Goal: Browse casually

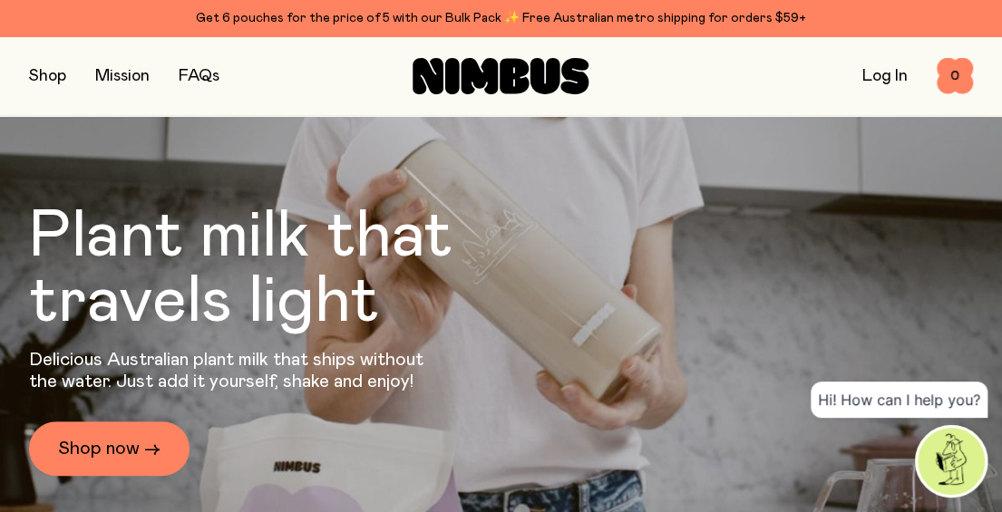
click at [48, 83] on button "button" at bounding box center [47, 75] width 37 height 25
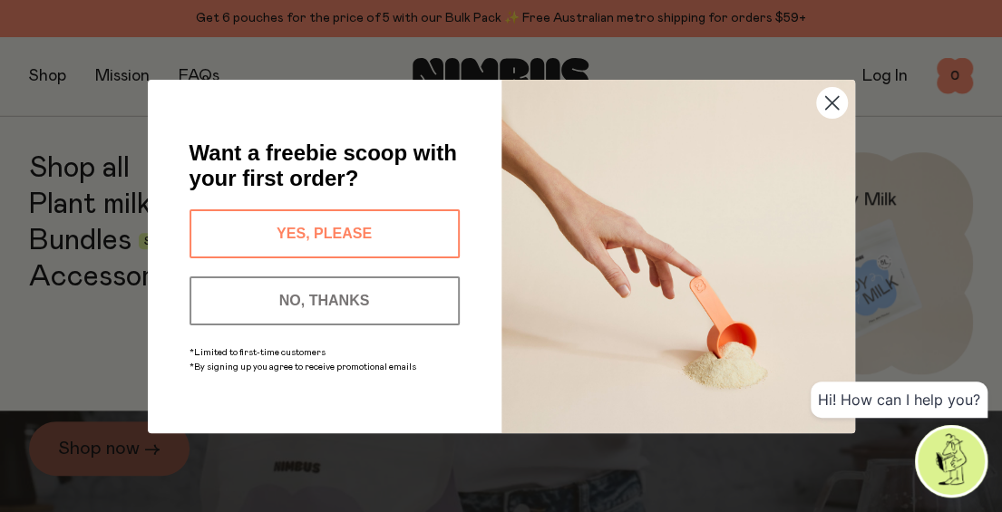
click at [842, 102] on circle "Close dialog" at bounding box center [831, 102] width 30 height 30
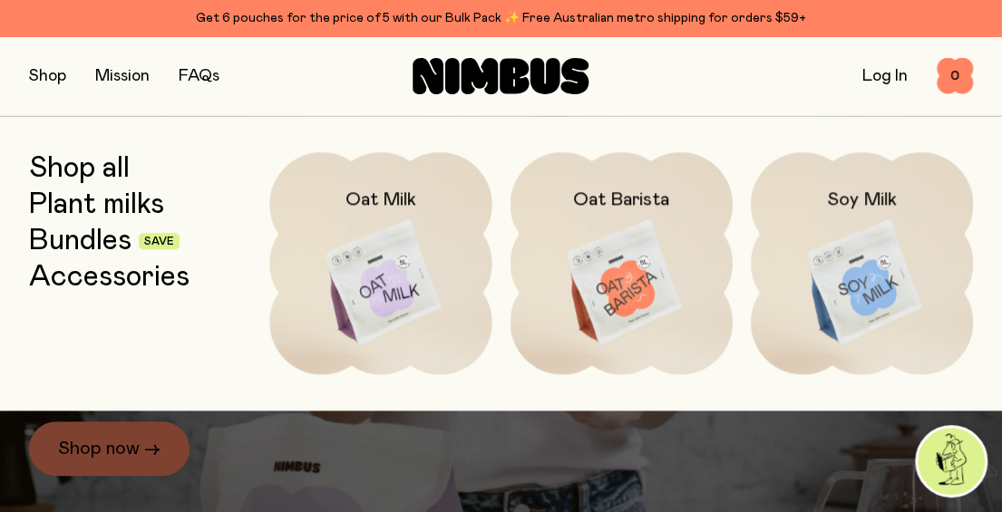
click at [451, 257] on img at bounding box center [380, 282] width 222 height 261
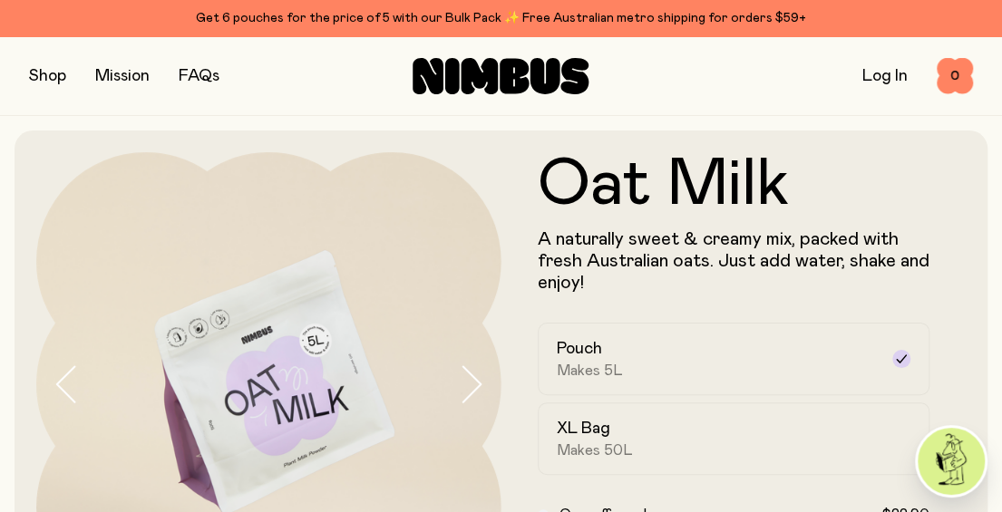
click at [45, 78] on button "button" at bounding box center [47, 75] width 37 height 25
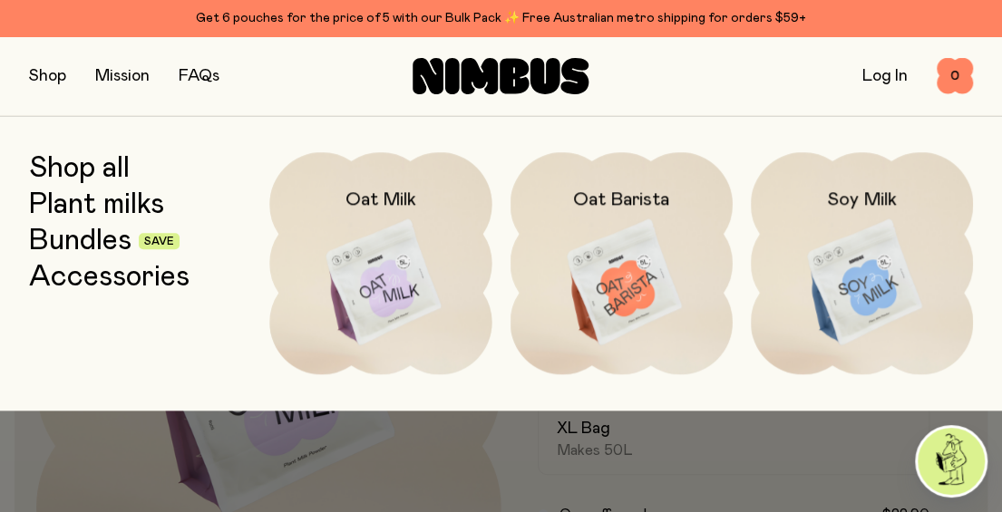
click at [78, 237] on link "Bundles" at bounding box center [80, 241] width 102 height 33
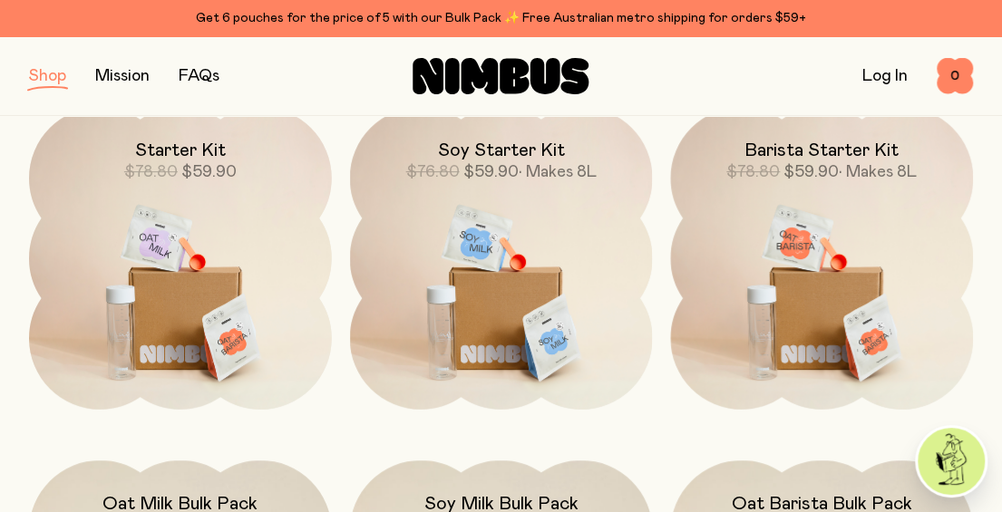
scroll to position [272, 0]
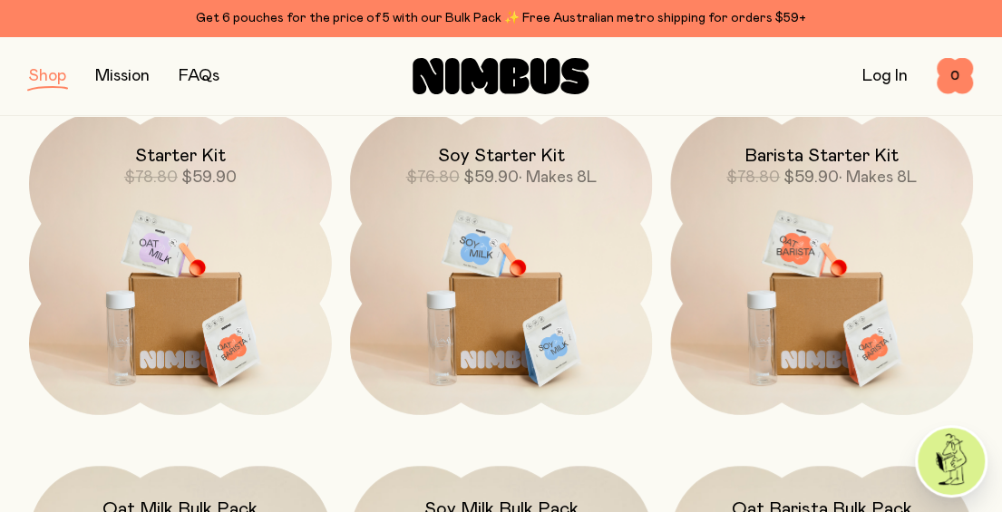
click at [210, 293] on img at bounding box center [180, 289] width 303 height 355
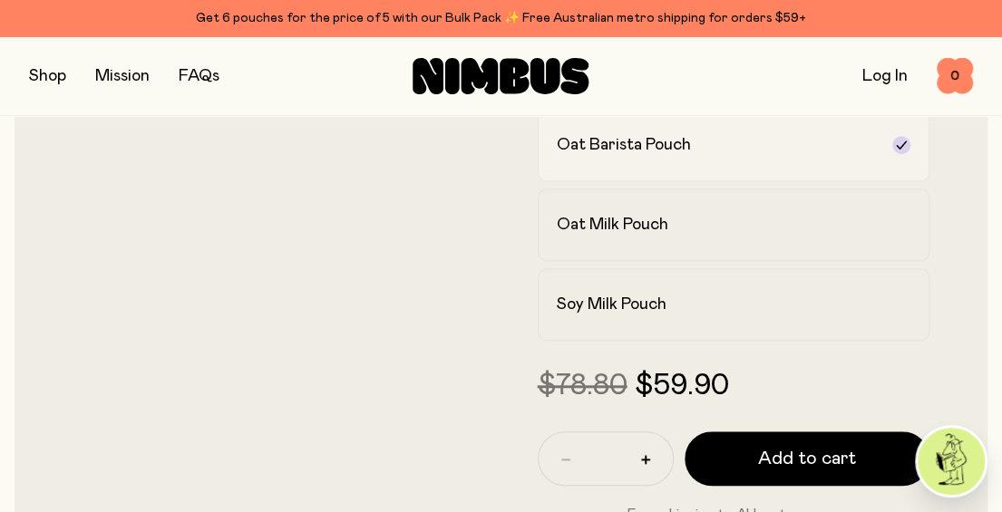
scroll to position [544, 0]
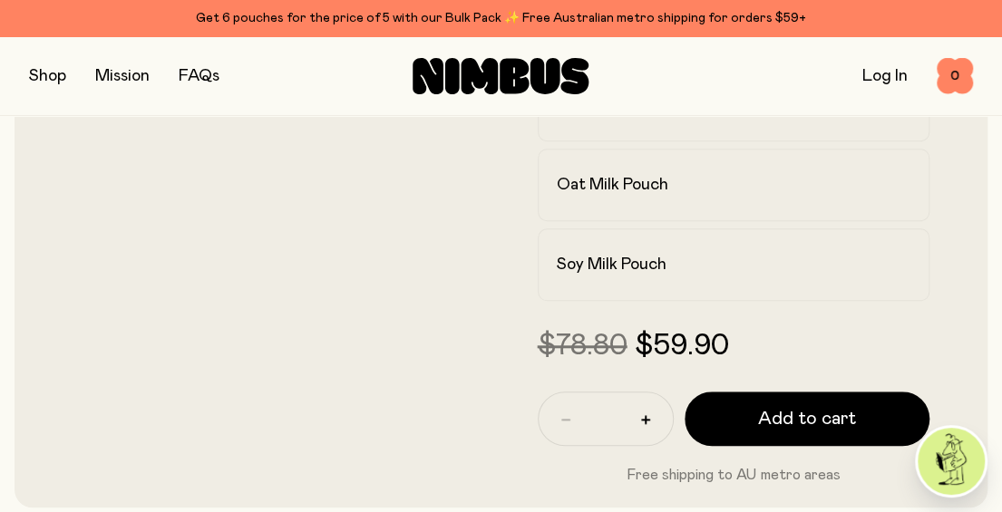
click at [245, 93] on div "Shop Mission FAQs Log In 0 0" at bounding box center [501, 75] width 944 height 79
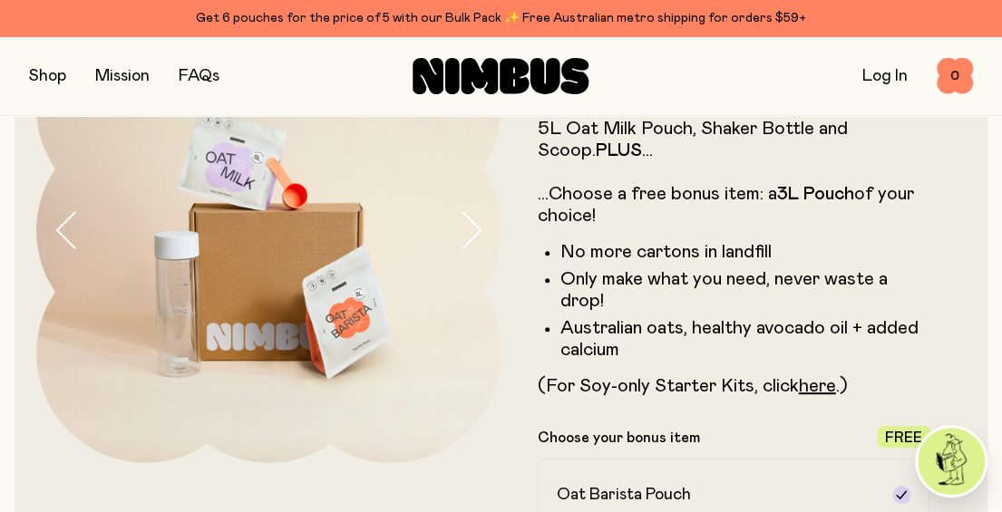
scroll to position [0, 0]
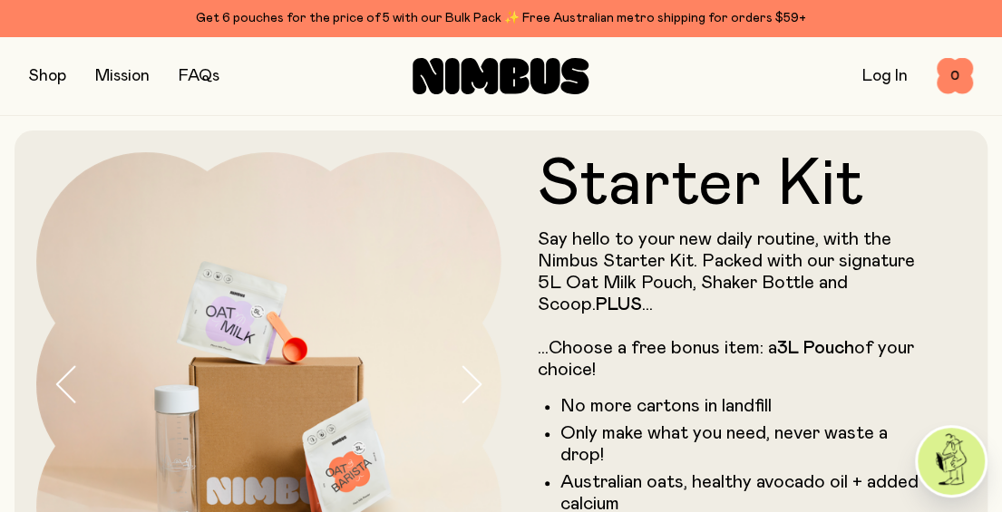
click at [54, 88] on div "Shop Mission FAQs Log In 0 0" at bounding box center [501, 75] width 944 height 79
click at [44, 76] on button "button" at bounding box center [47, 75] width 37 height 25
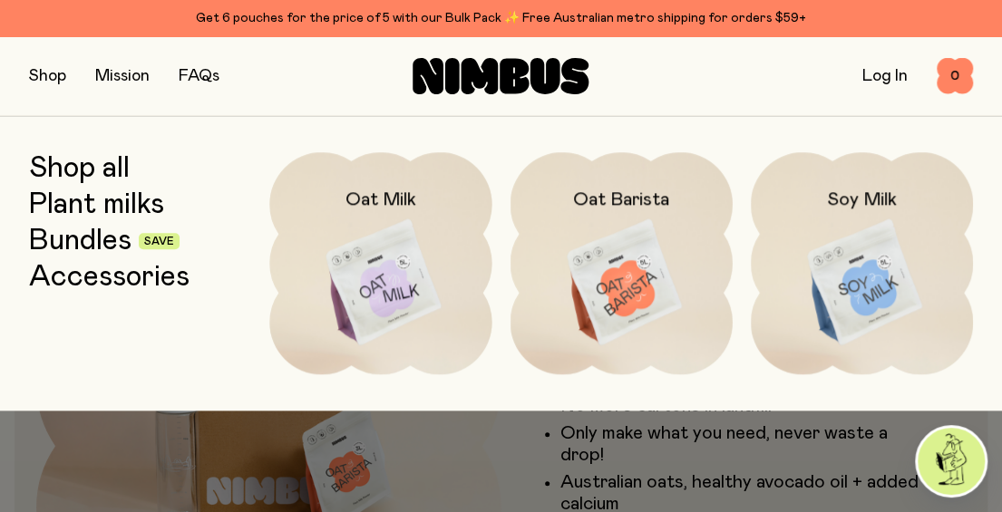
click at [70, 291] on link "Accessories" at bounding box center [109, 277] width 161 height 33
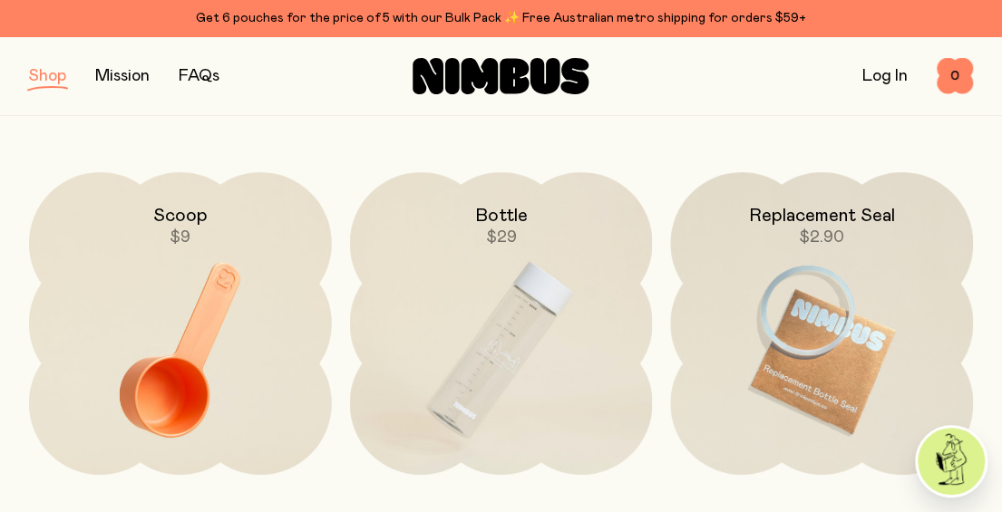
scroll to position [181, 0]
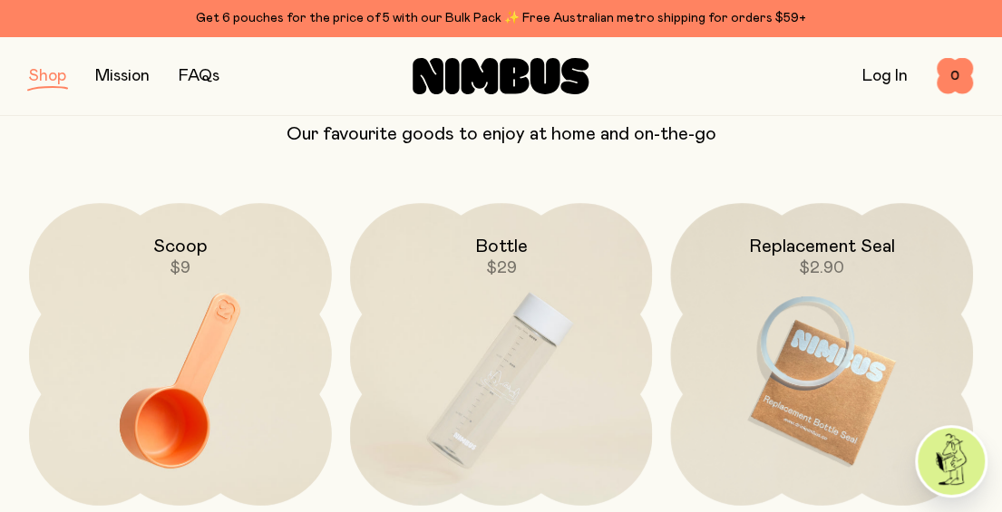
click at [210, 339] on img at bounding box center [180, 380] width 303 height 355
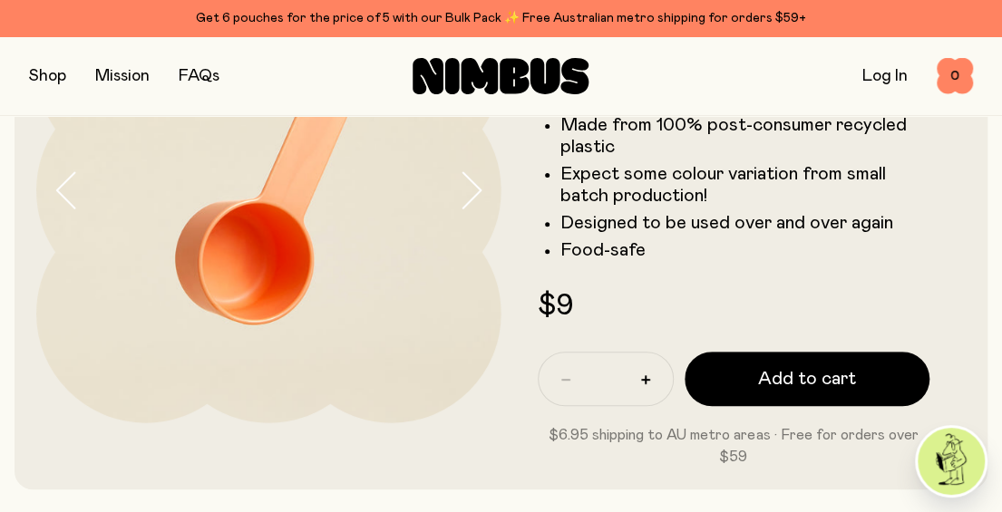
scroll to position [91, 0]
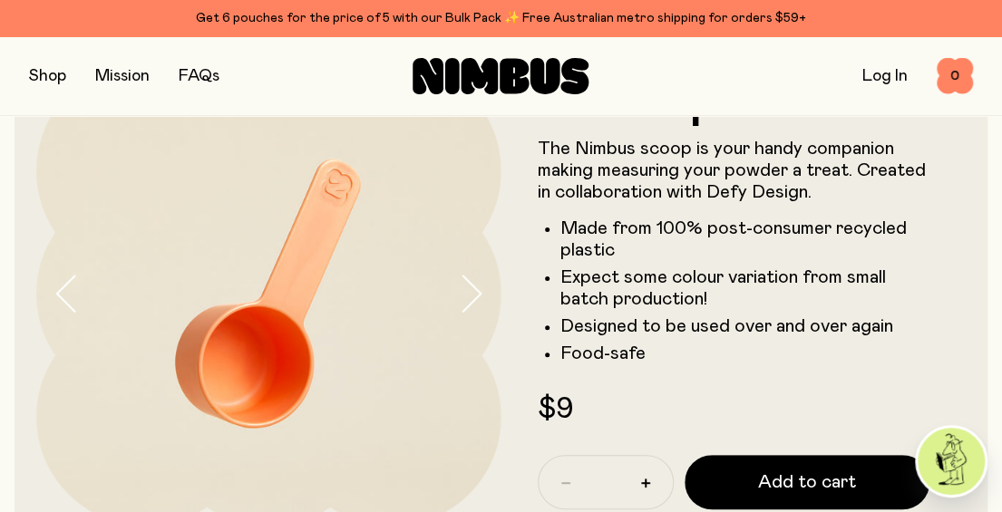
click at [472, 284] on icon "button" at bounding box center [470, 294] width 25 height 38
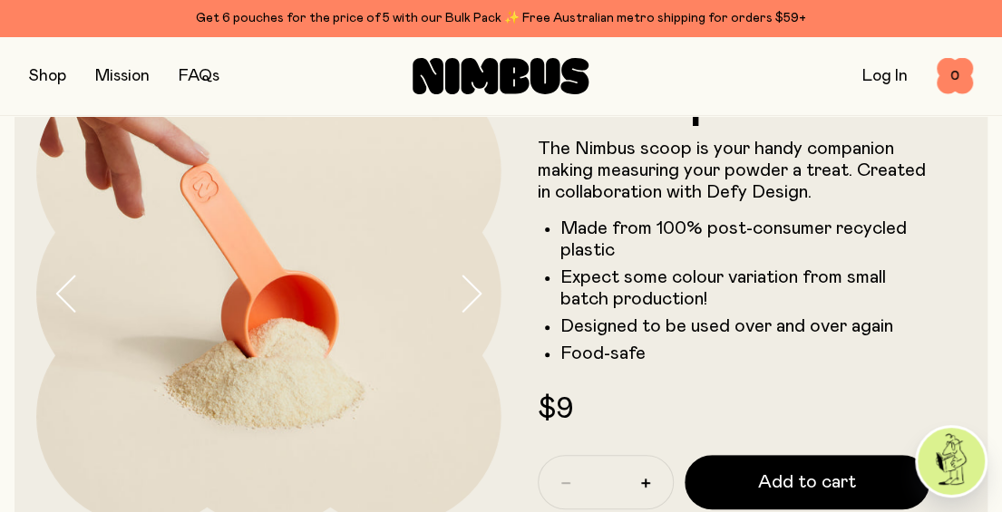
click at [472, 284] on icon "button" at bounding box center [470, 294] width 25 height 38
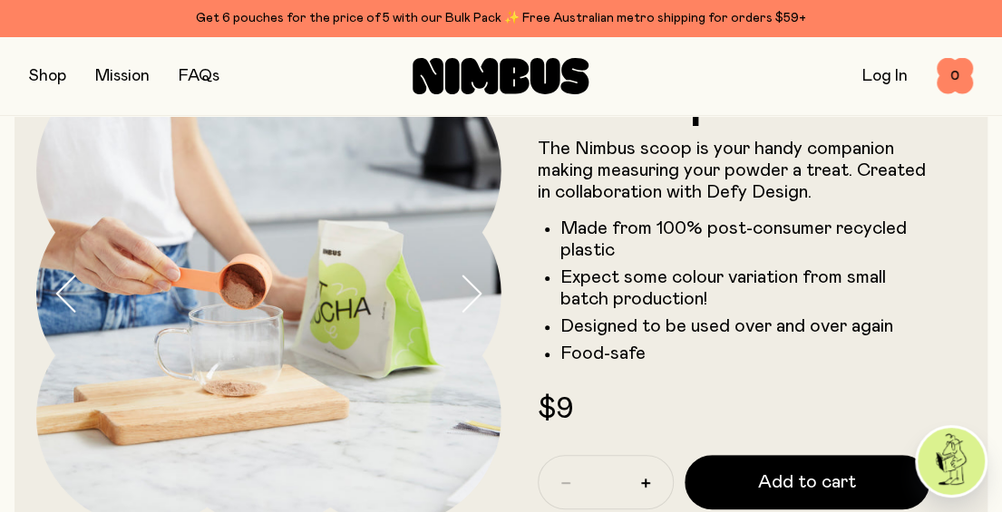
click at [472, 284] on icon "button" at bounding box center [470, 294] width 25 height 38
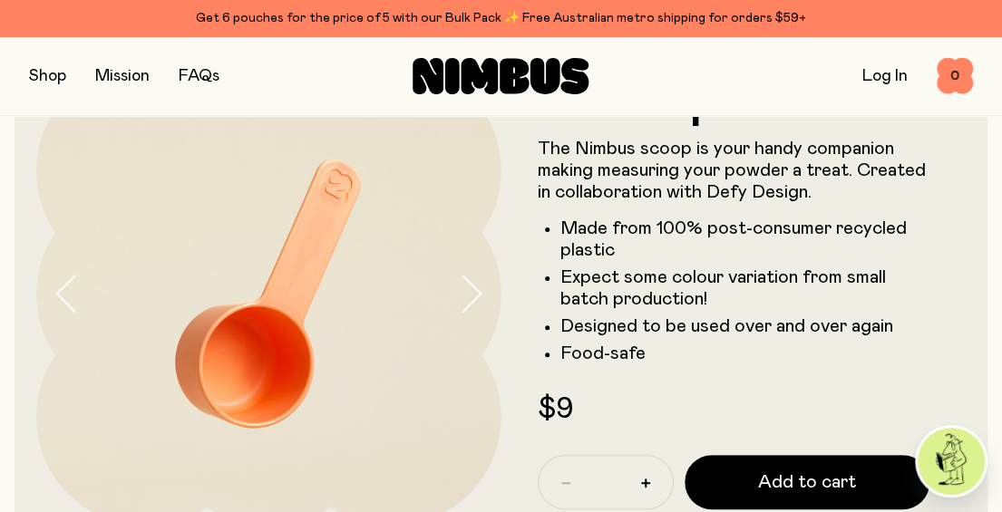
click at [472, 284] on icon "button" at bounding box center [470, 294] width 25 height 38
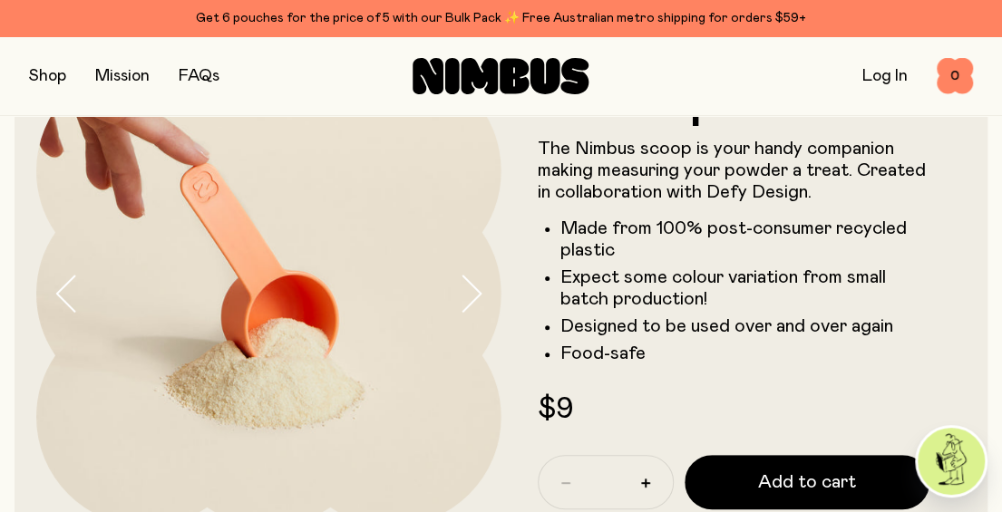
click at [472, 284] on icon "button" at bounding box center [470, 294] width 25 height 38
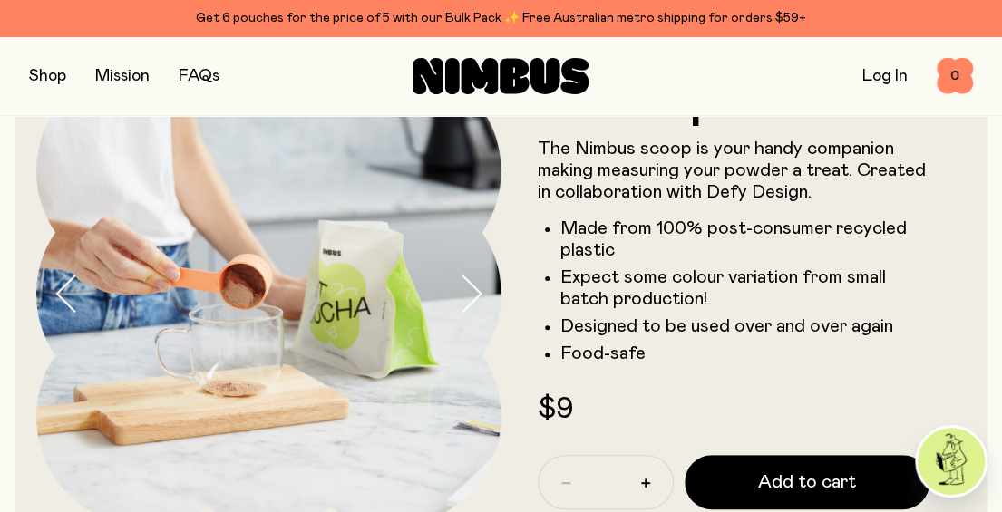
click at [472, 284] on icon "button" at bounding box center [470, 294] width 25 height 38
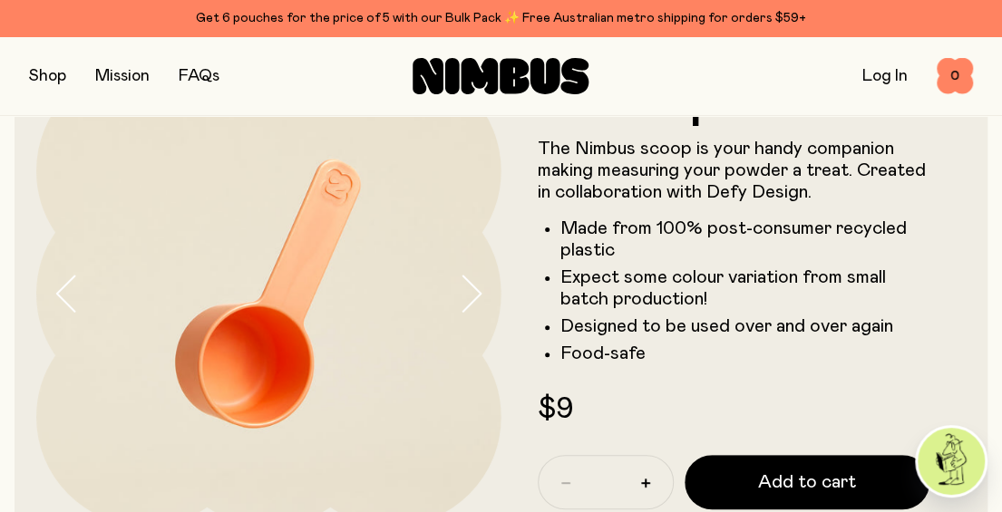
click at [472, 284] on icon "button" at bounding box center [470, 294] width 25 height 38
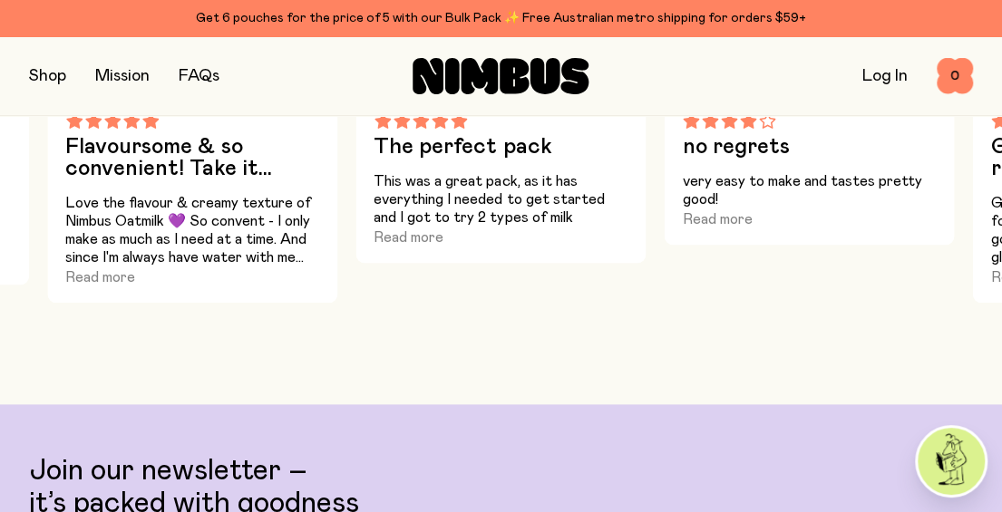
scroll to position [816, 0]
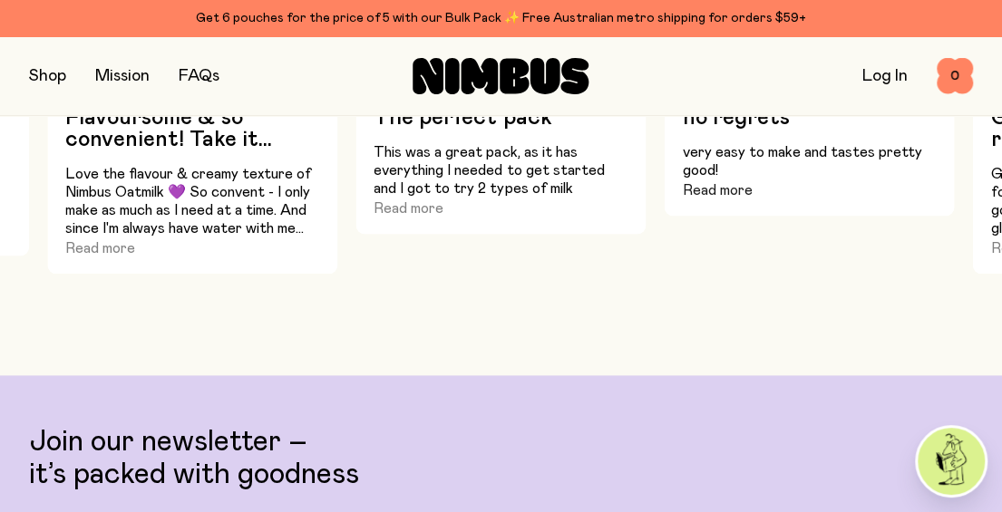
click at [740, 193] on button "Read more" at bounding box center [717, 191] width 70 height 22
click at [417, 209] on button "Read more" at bounding box center [409, 209] width 70 height 22
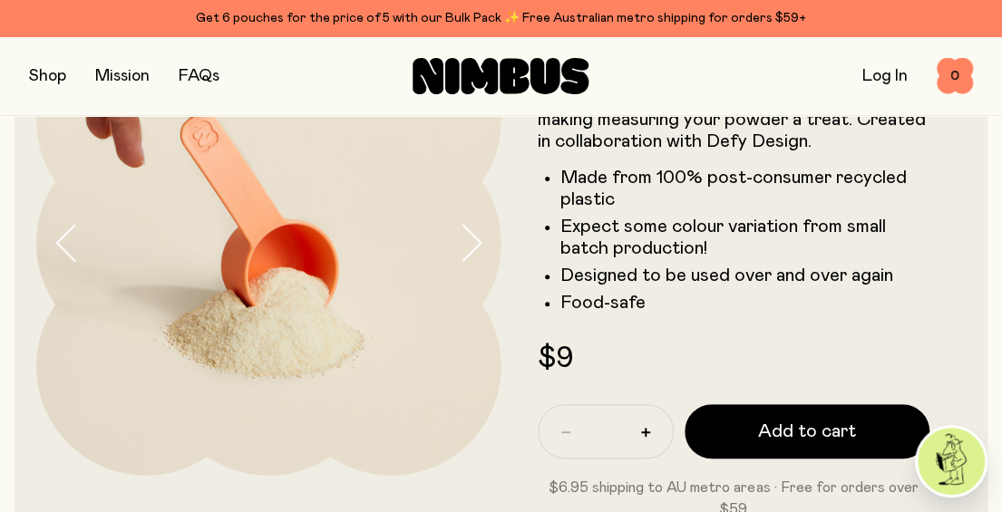
scroll to position [118, 0]
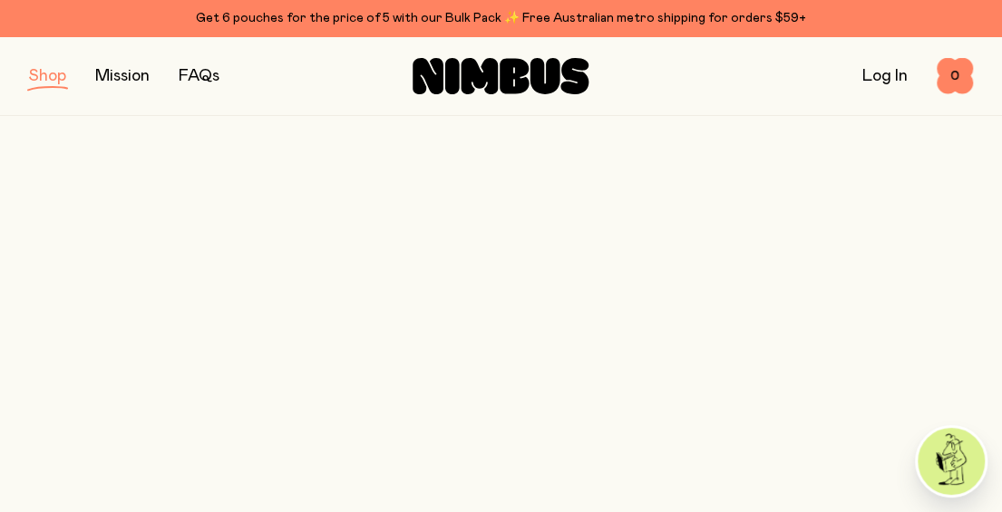
scroll to position [181, 0]
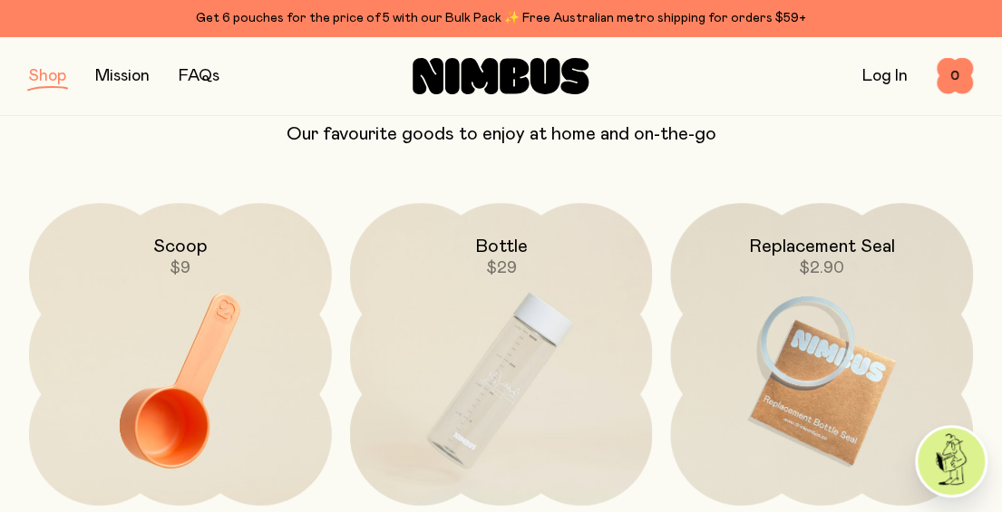
click at [526, 324] on img at bounding box center [501, 380] width 303 height 355
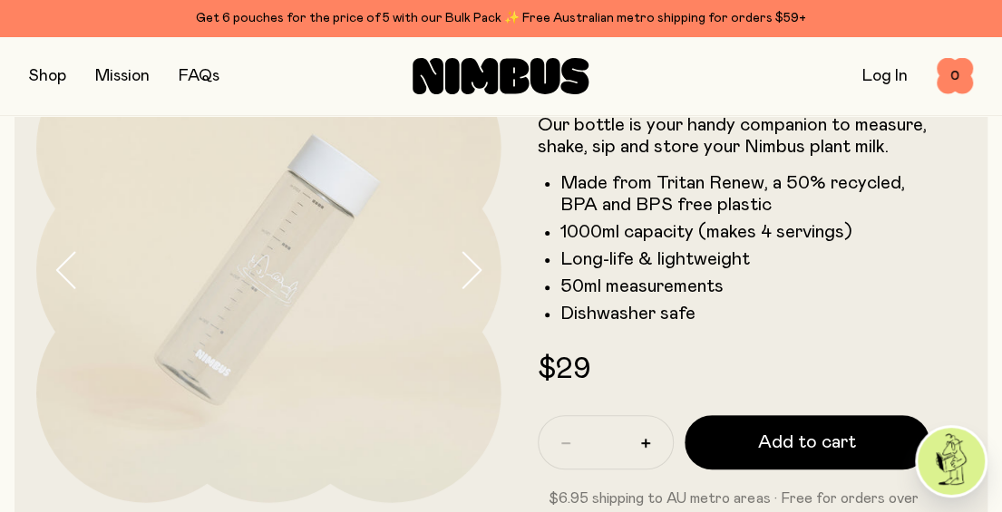
scroll to position [91, 0]
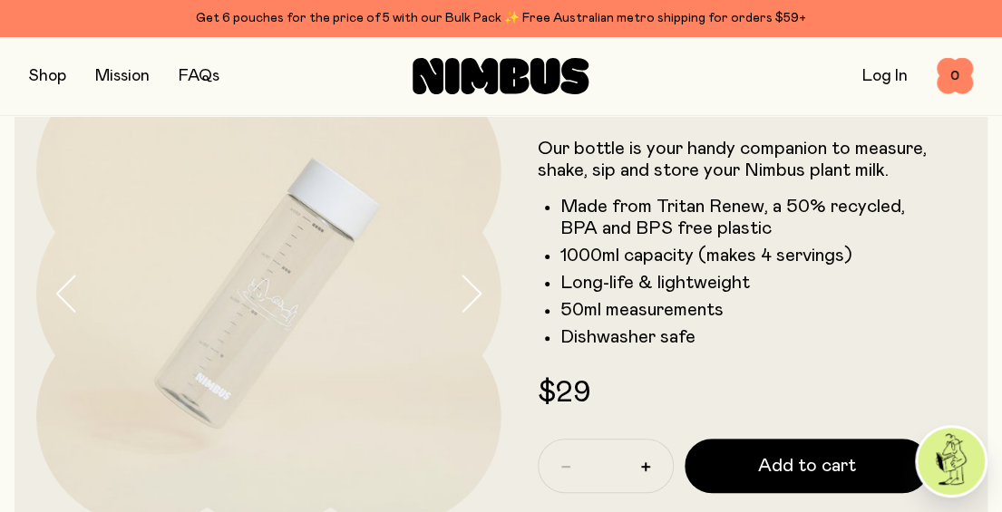
click at [490, 286] on button "button" at bounding box center [480, 294] width 44 height 465
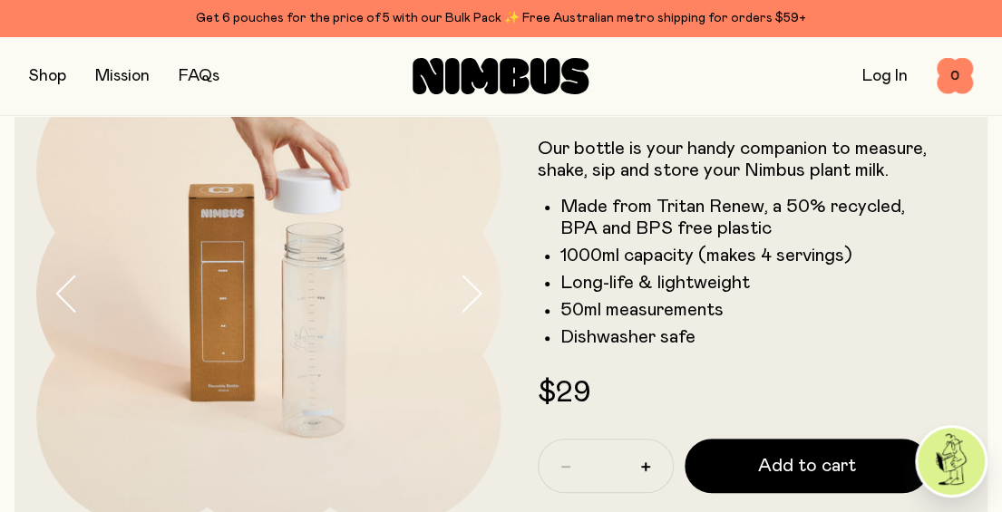
click at [490, 286] on button "button" at bounding box center [480, 294] width 44 height 465
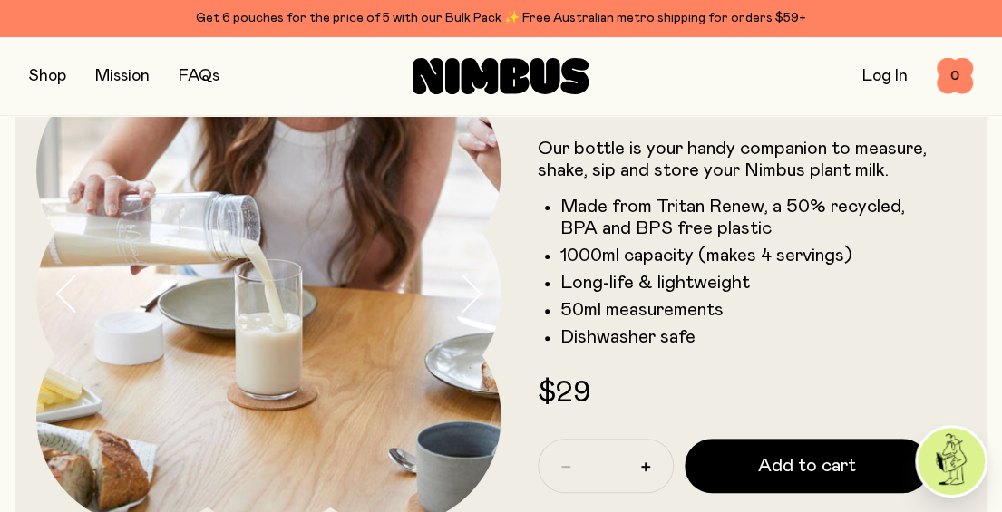
click at [490, 287] on button "button" at bounding box center [480, 294] width 44 height 465
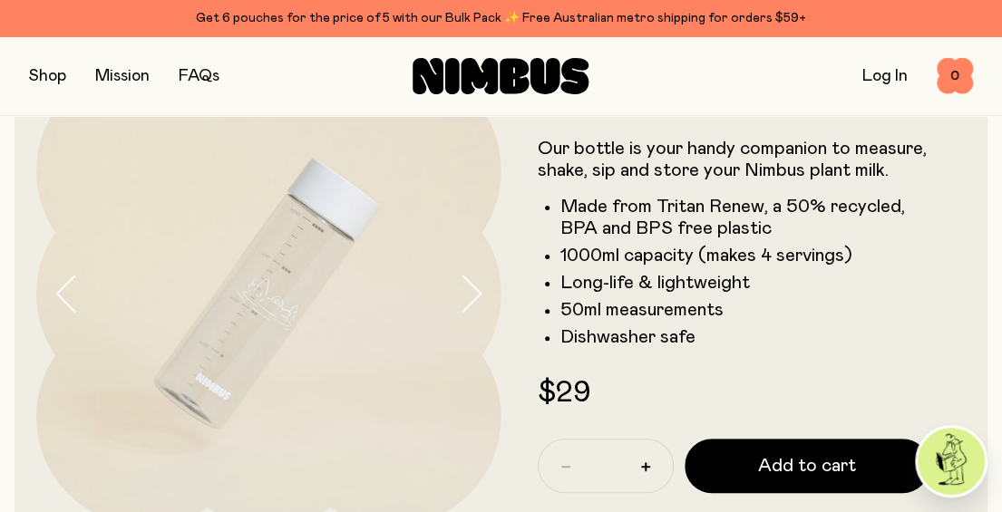
click at [490, 287] on button "button" at bounding box center [480, 294] width 44 height 465
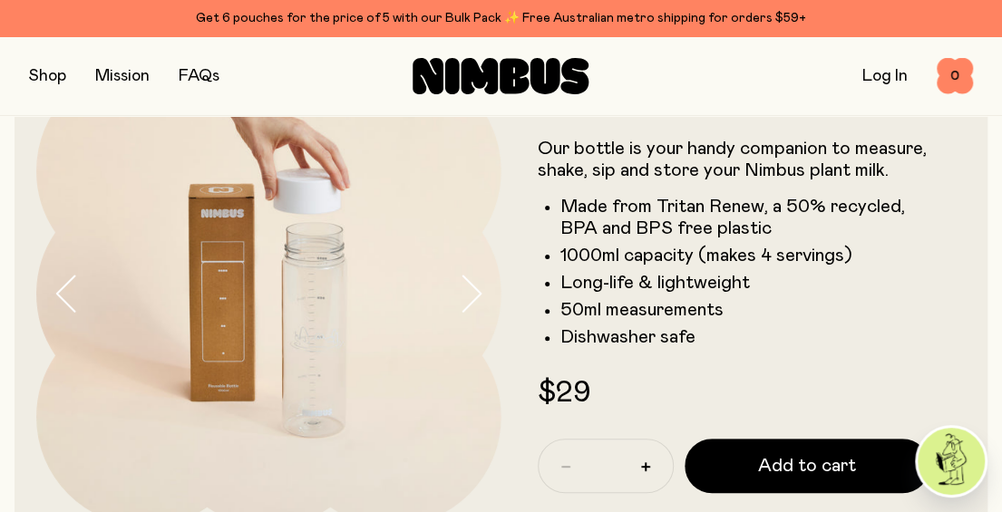
click at [490, 287] on button "button" at bounding box center [480, 294] width 44 height 465
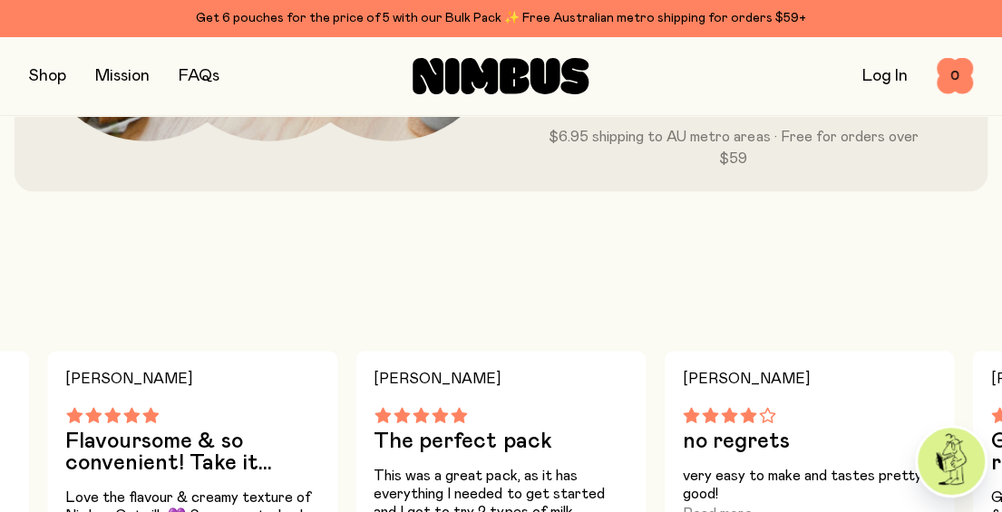
scroll to position [453, 0]
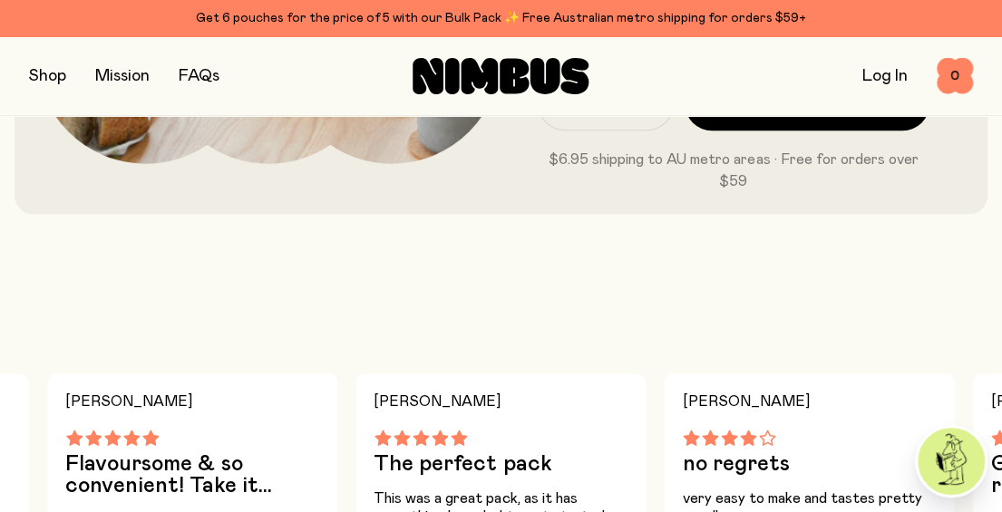
click at [413, 337] on main "[PERSON_NAME] P The perfect pack This was a great pack, as it has everything I …" at bounding box center [501, 468] width 1002 height 508
click at [47, 74] on button "button" at bounding box center [47, 75] width 37 height 25
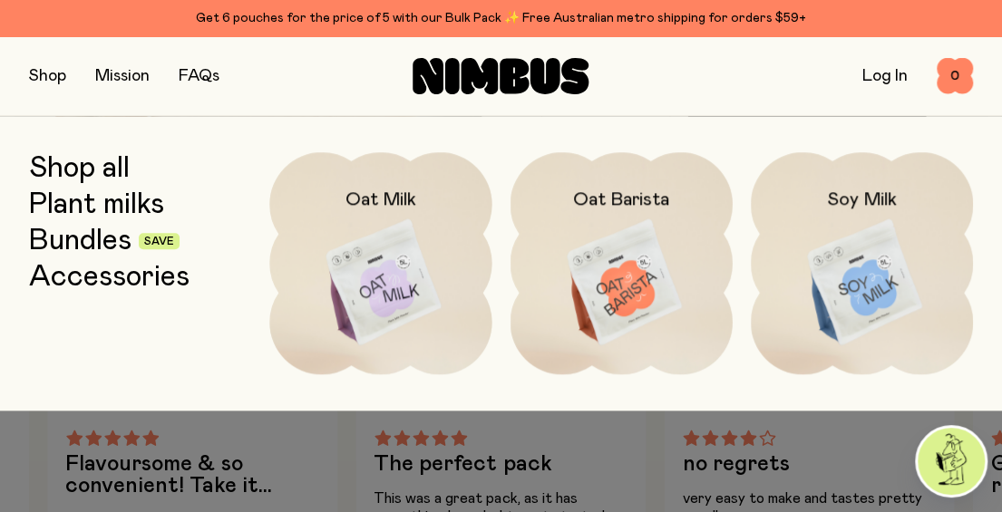
click at [71, 240] on link "Bundles" at bounding box center [80, 241] width 102 height 33
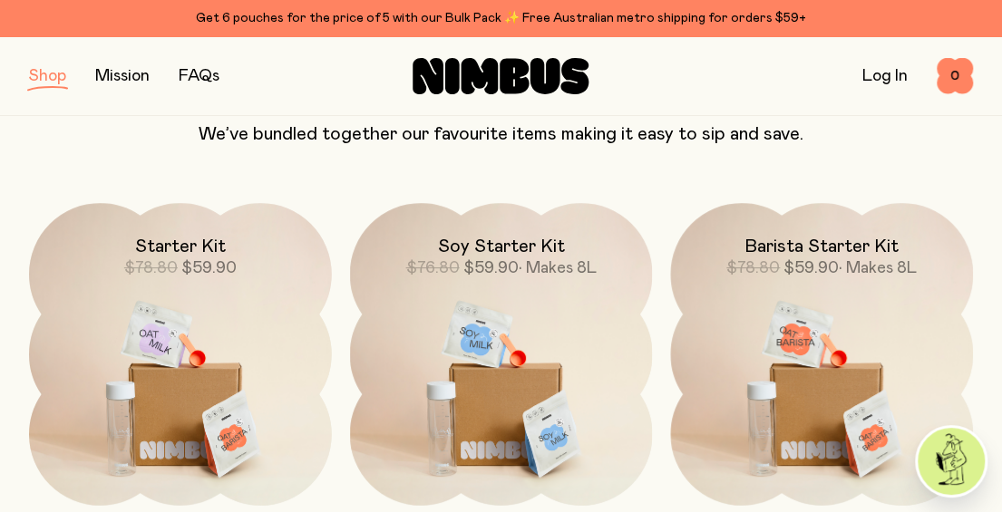
scroll to position [272, 0]
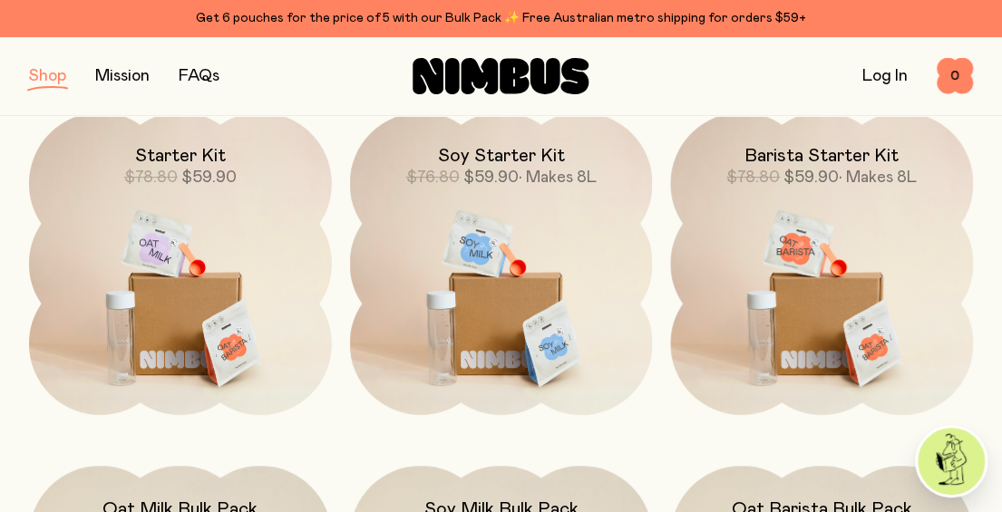
click at [428, 233] on img at bounding box center [501, 289] width 303 height 355
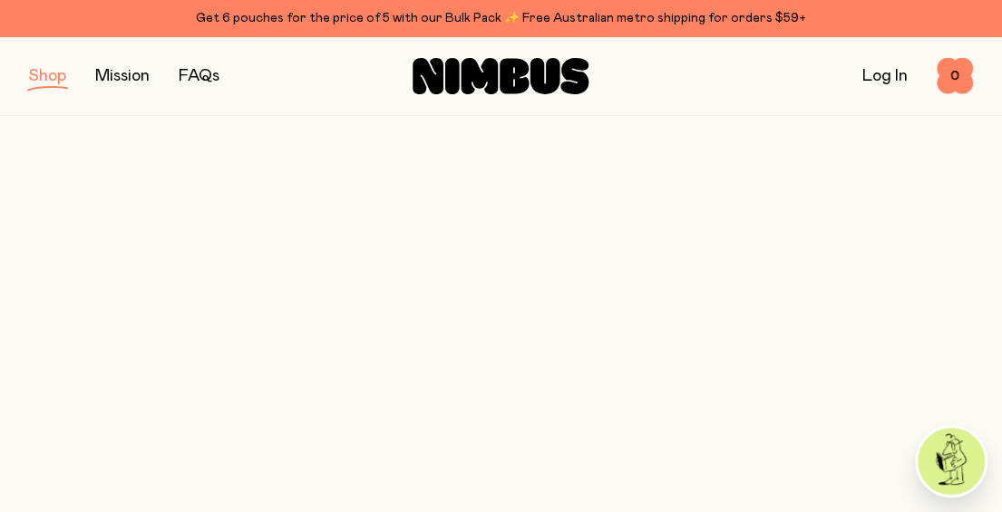
scroll to position [272, 0]
